Goal: Task Accomplishment & Management: Manage account settings

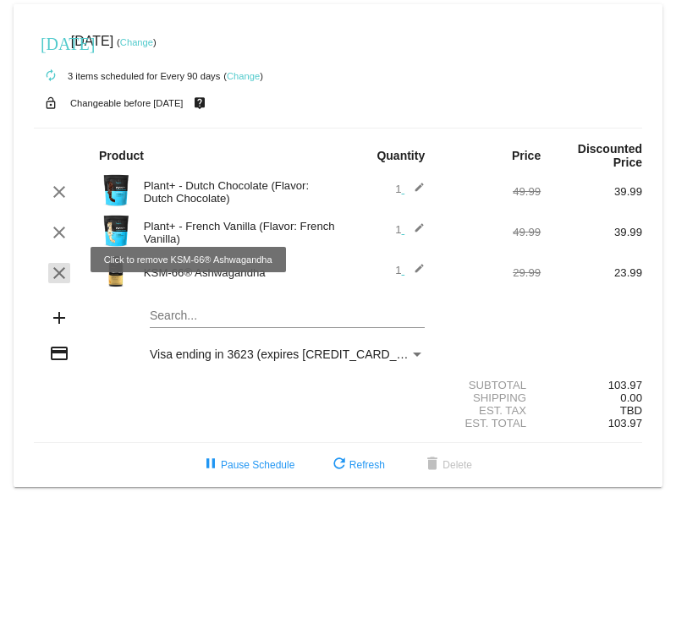
click at [60, 263] on mat-icon "clear" at bounding box center [59, 273] width 20 height 20
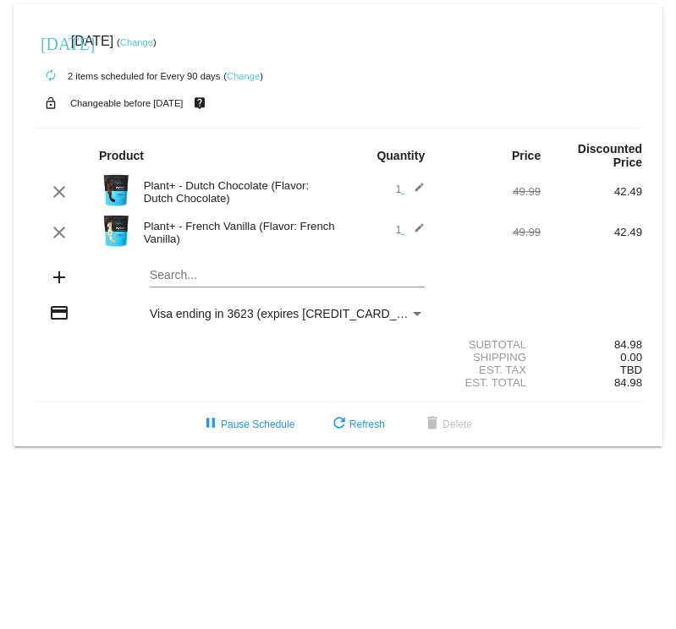
click at [153, 41] on link "Change" at bounding box center [136, 42] width 33 height 10
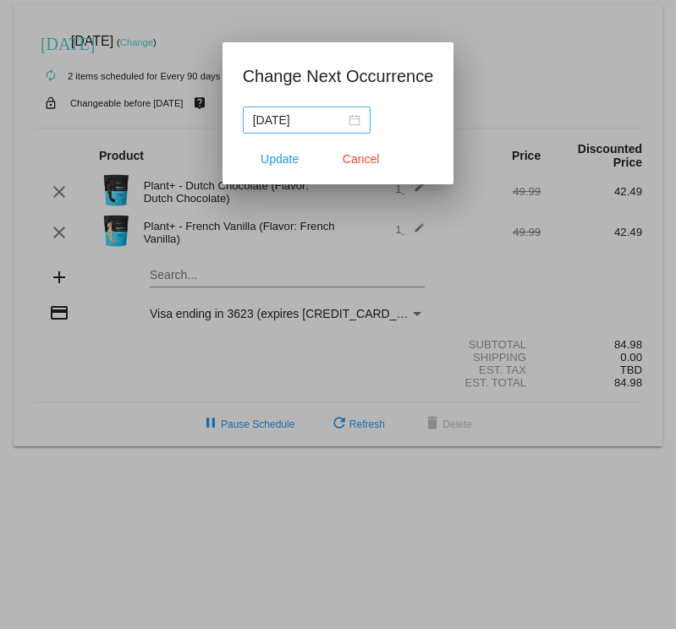
click at [355, 126] on div "2025-12-25" at bounding box center [306, 120] width 107 height 19
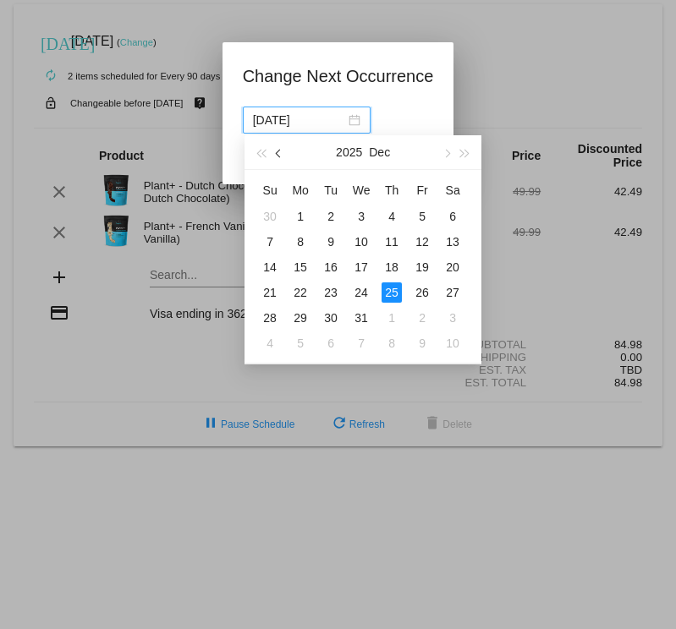
click at [277, 152] on span "button" at bounding box center [280, 154] width 8 height 8
click at [328, 267] on div "14" at bounding box center [331, 267] width 20 height 20
type input "2025-10-14"
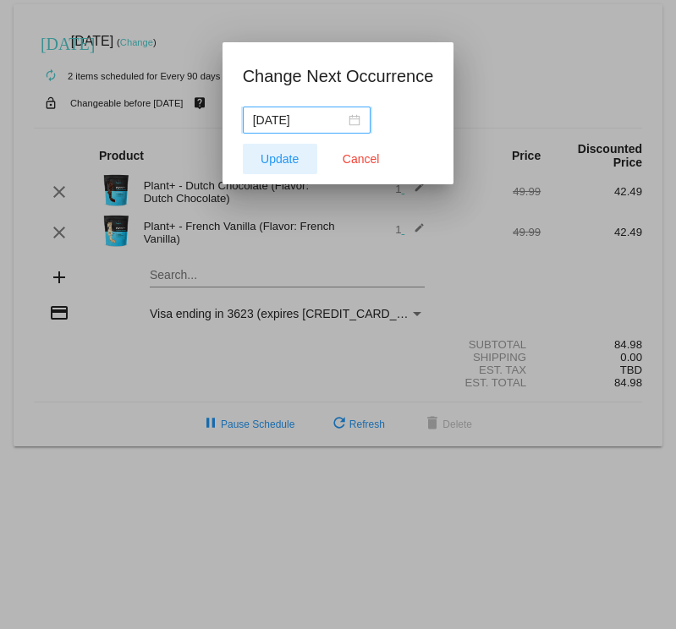
click at [287, 155] on span "Update" at bounding box center [280, 159] width 38 height 14
